Goal: Information Seeking & Learning: Learn about a topic

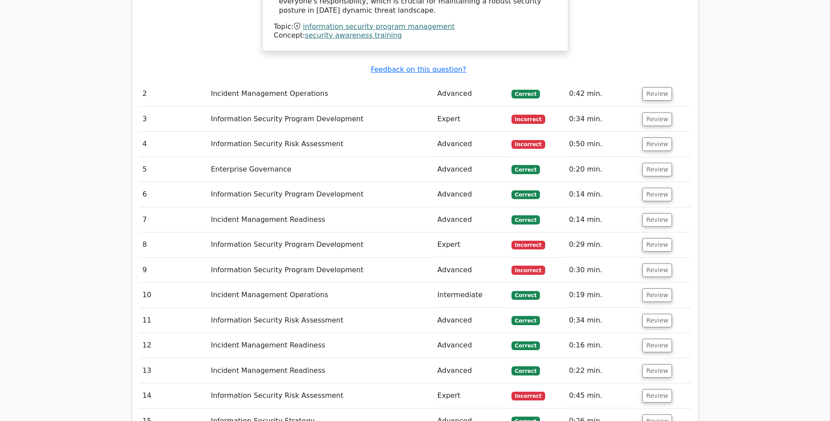
scroll to position [1617, 0]
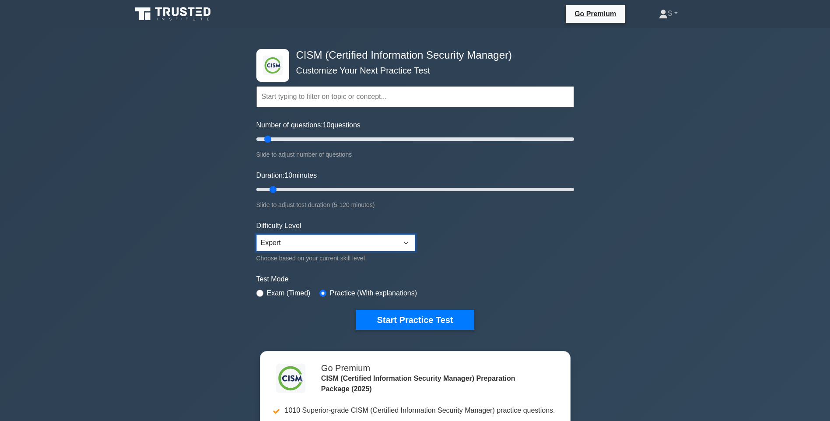
click at [406, 244] on select "Beginner Intermediate Expert" at bounding box center [335, 242] width 159 height 17
click at [256, 234] on select "Beginner Intermediate Expert" at bounding box center [335, 242] width 159 height 17
click at [274, 140] on input "Number of questions: 15 questions" at bounding box center [415, 139] width 318 height 10
type input "20"
click at [280, 139] on input "Number of questions: 20 questions" at bounding box center [415, 139] width 318 height 10
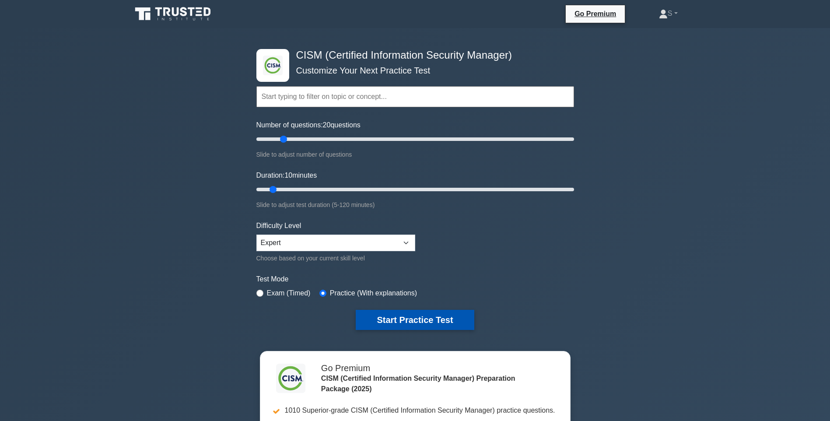
click at [414, 318] on button "Start Practice Test" at bounding box center [415, 320] width 118 height 20
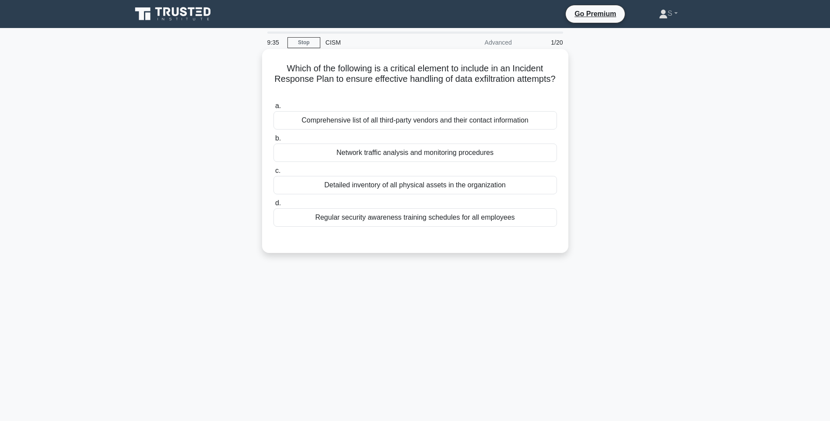
drag, startPoint x: 428, startPoint y: 123, endPoint x: 468, endPoint y: 124, distance: 40.7
click at [468, 124] on div "Comprehensive list of all third-party vendors and their contact information" at bounding box center [414, 120] width 283 height 18
click at [445, 184] on div "Detailed inventory of all physical assets in the organization" at bounding box center [414, 185] width 283 height 18
click at [273, 174] on input "c. Detailed inventory of all physical assets in the organization" at bounding box center [273, 171] width 0 height 6
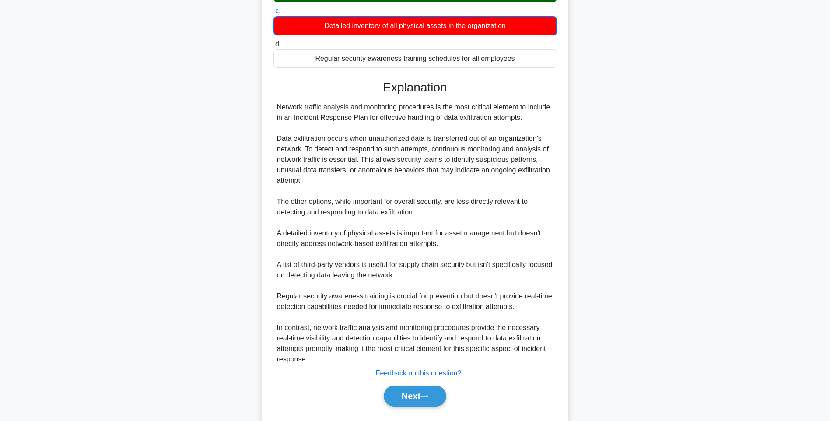
scroll to position [183, 0]
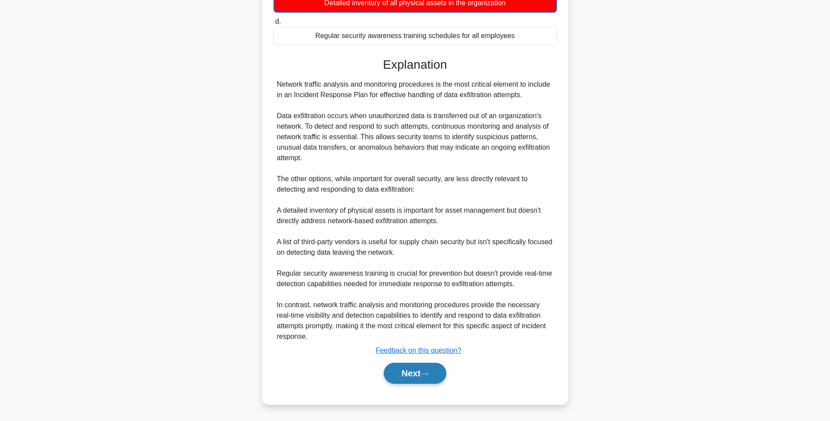
click at [415, 378] on button "Next" at bounding box center [415, 373] width 63 height 21
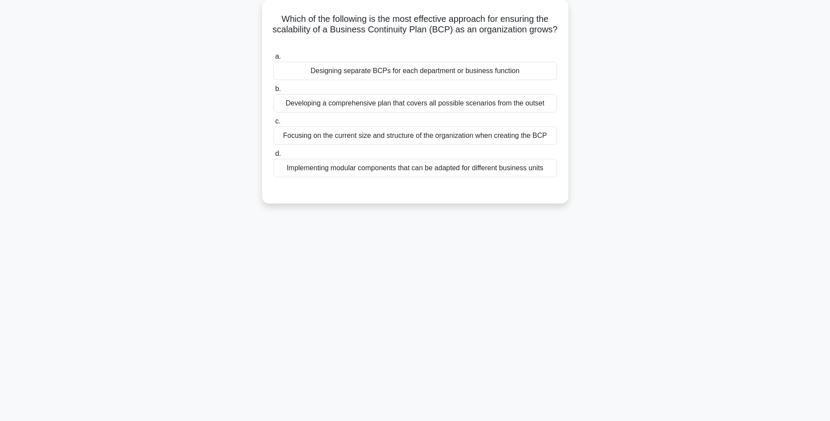
scroll to position [8, 0]
